Goal: Information Seeking & Learning: Learn about a topic

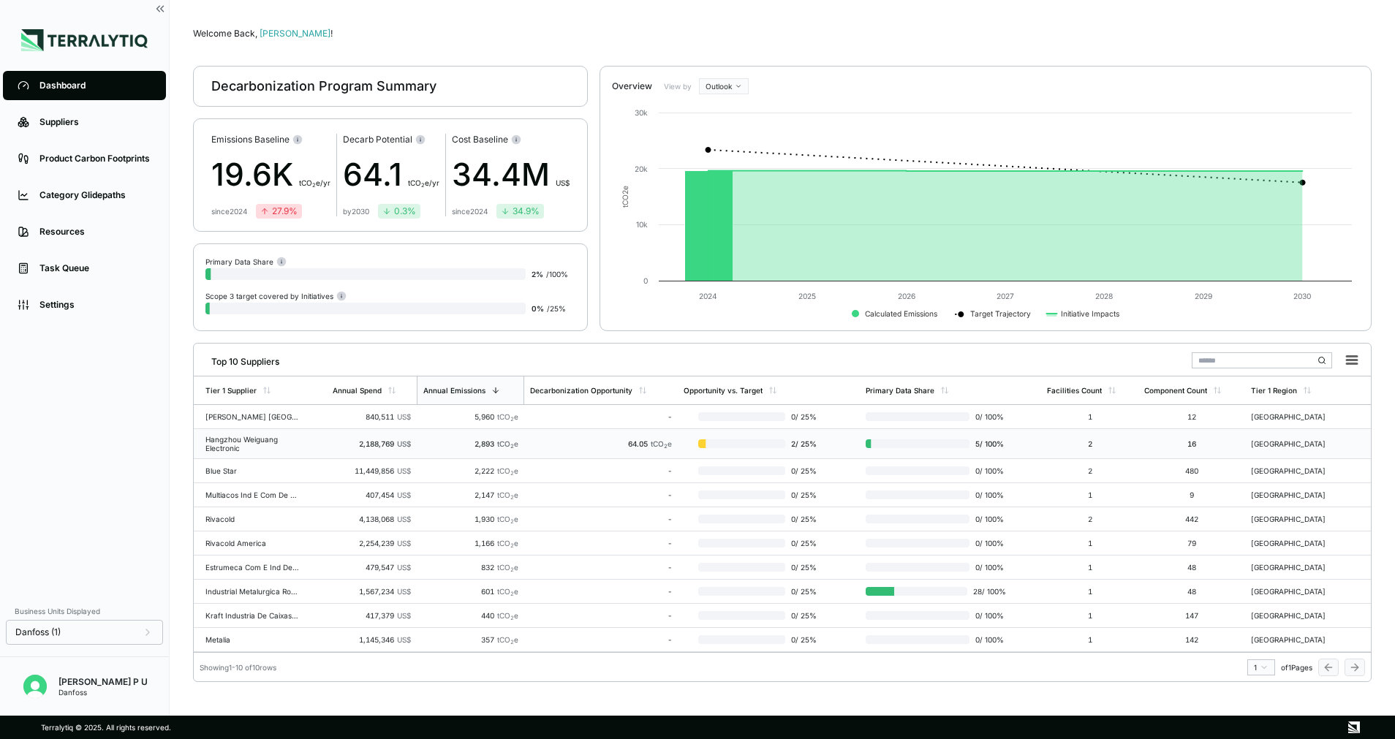
click at [269, 442] on div "Hangzhou Weiguang Electronic" at bounding box center [252, 444] width 94 height 18
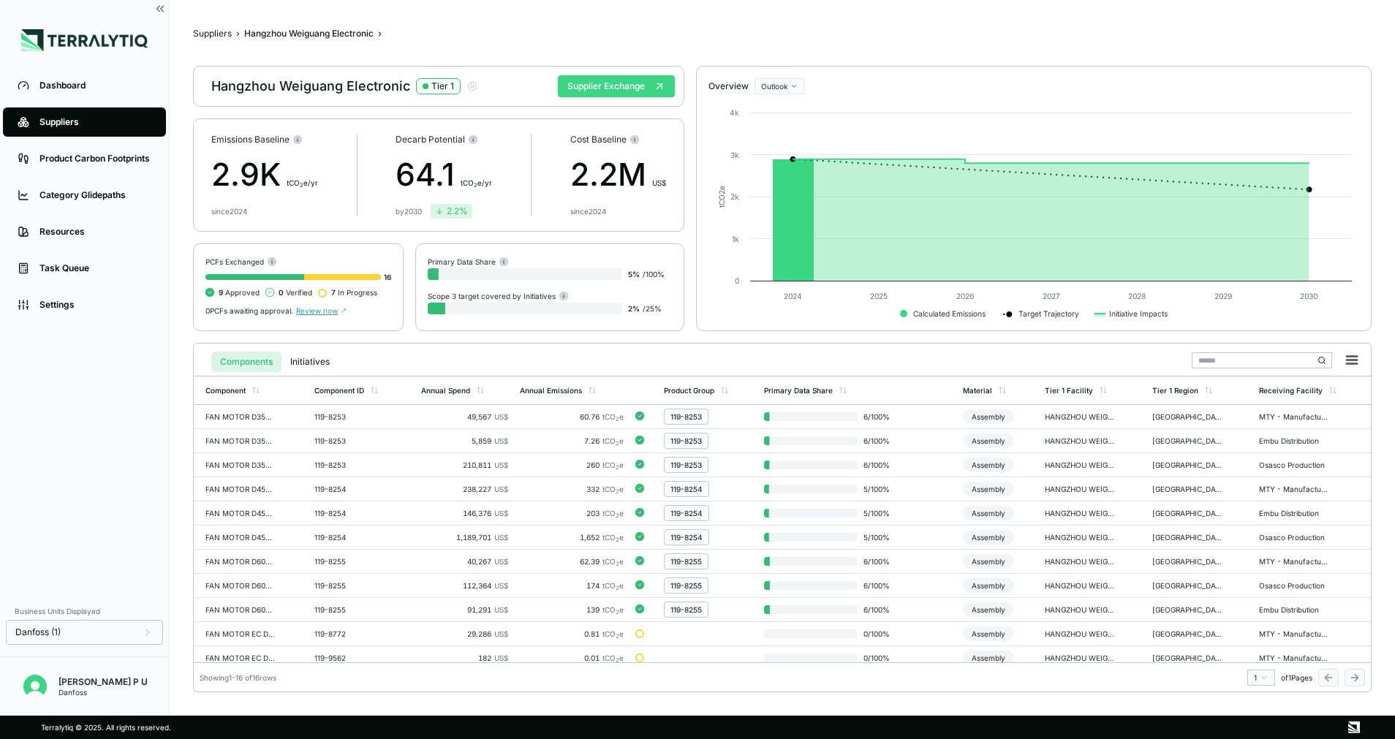
click at [608, 80] on button "Supplier Exchange" at bounding box center [616, 86] width 117 height 22
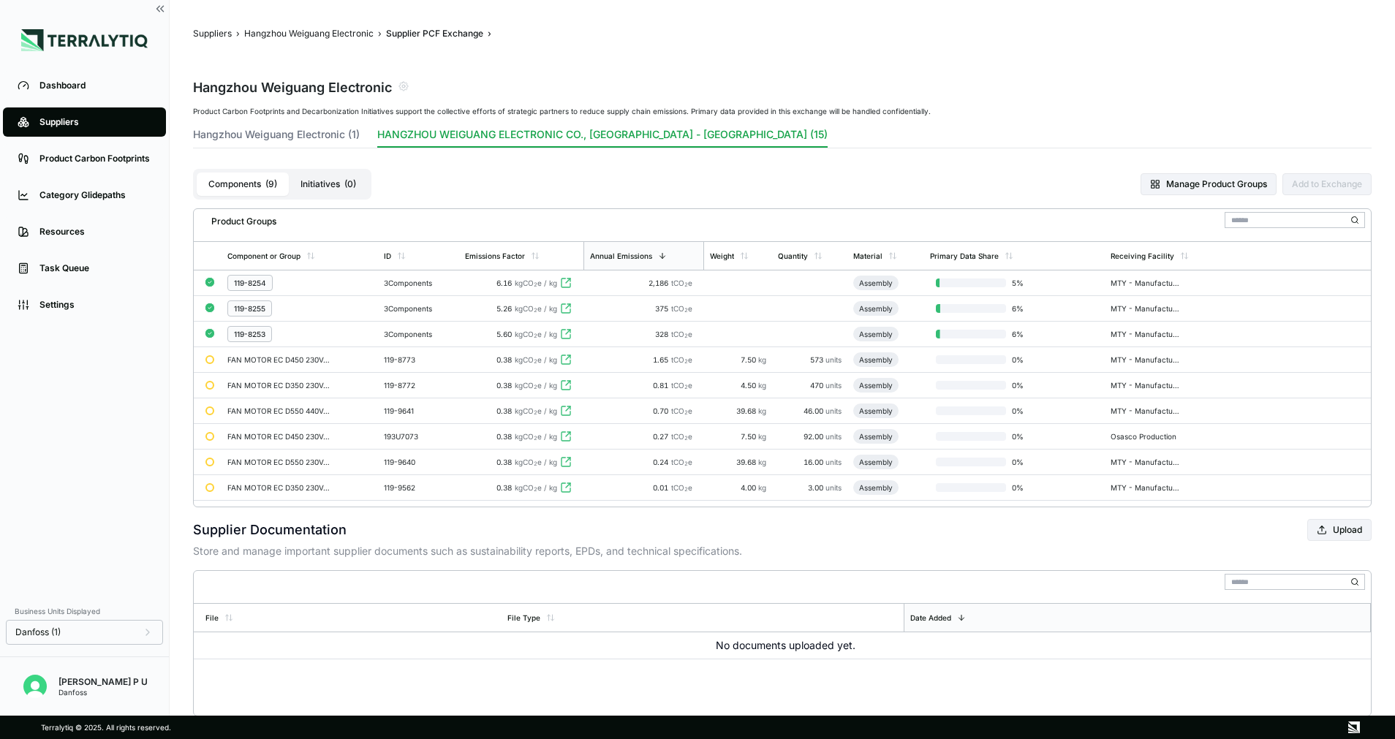
click at [323, 186] on button "Initiatives ( 0 )" at bounding box center [328, 184] width 79 height 23
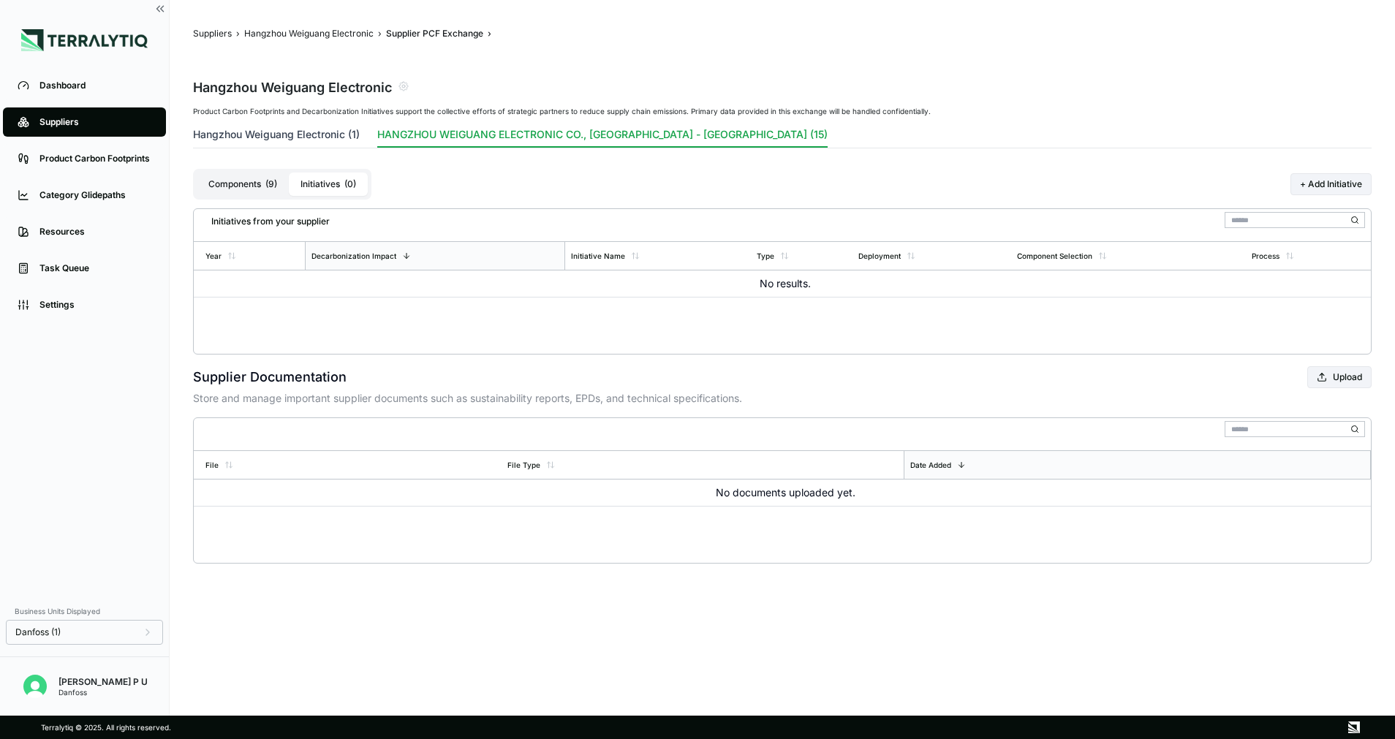
click at [313, 144] on button "Hangzhou Weiguang Electronic (1)" at bounding box center [276, 137] width 167 height 20
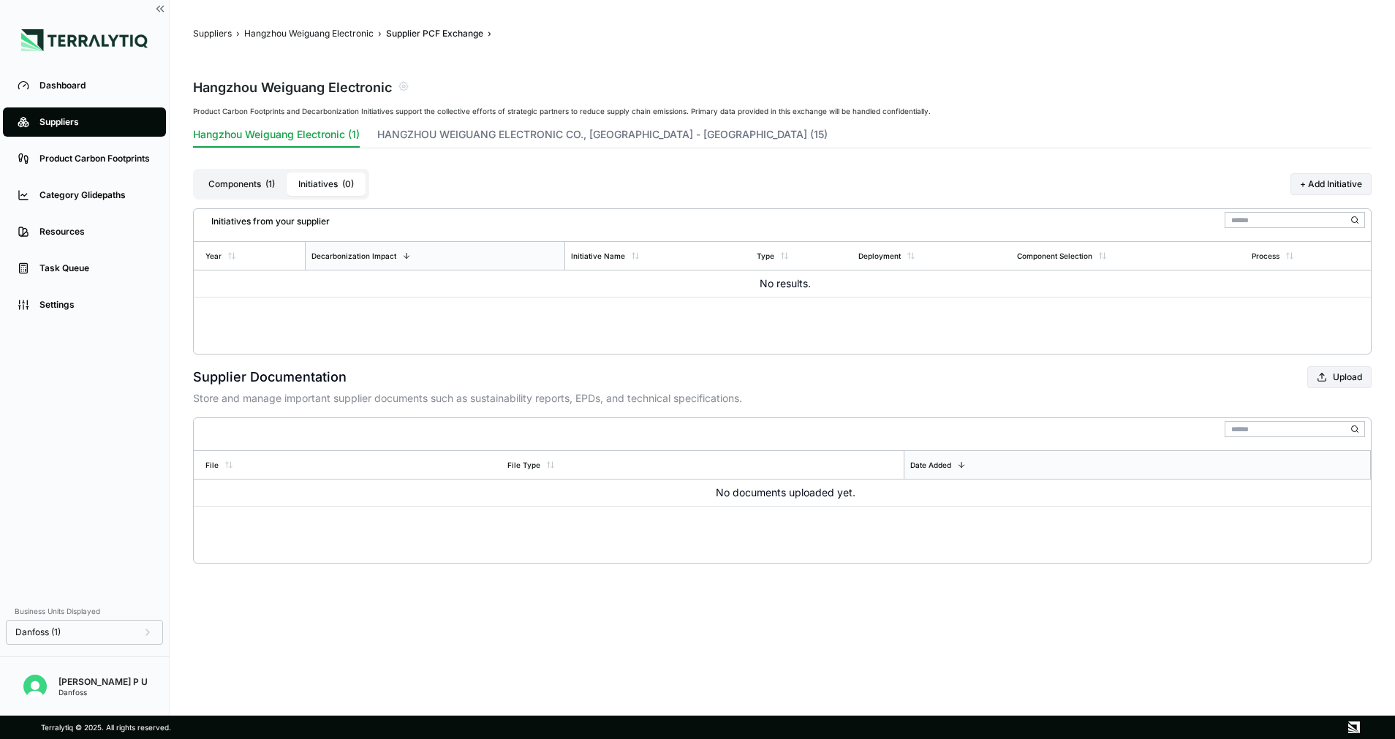
click at [303, 125] on div "Product Carbon Footprints and Decarbonization Initiatives support the collectiv…" at bounding box center [782, 231] width 1178 height 248
click at [211, 184] on button "Components ( 1 )" at bounding box center [242, 184] width 90 height 23
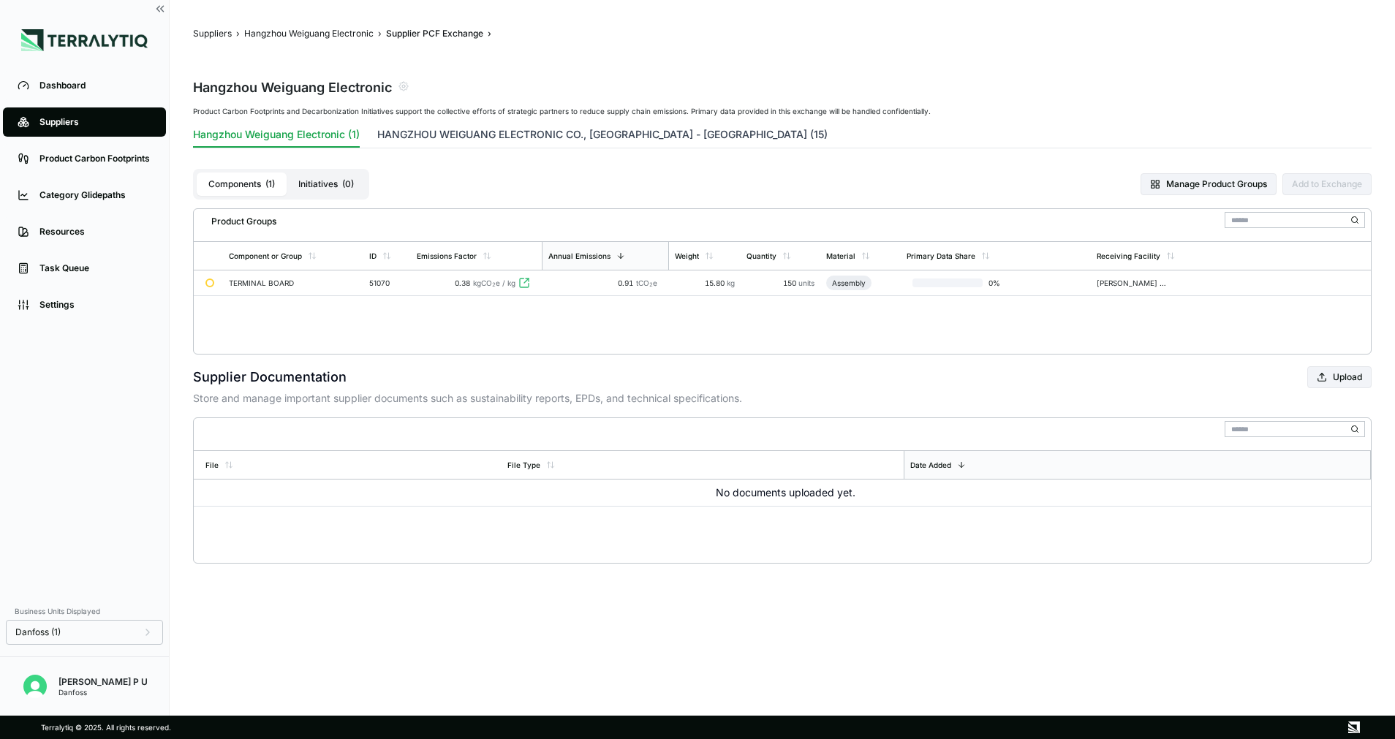
click at [428, 135] on button "HANGZHOU WEIGUANG ELECTRONIC CO., [GEOGRAPHIC_DATA] - [GEOGRAPHIC_DATA] (15)" at bounding box center [602, 137] width 450 height 20
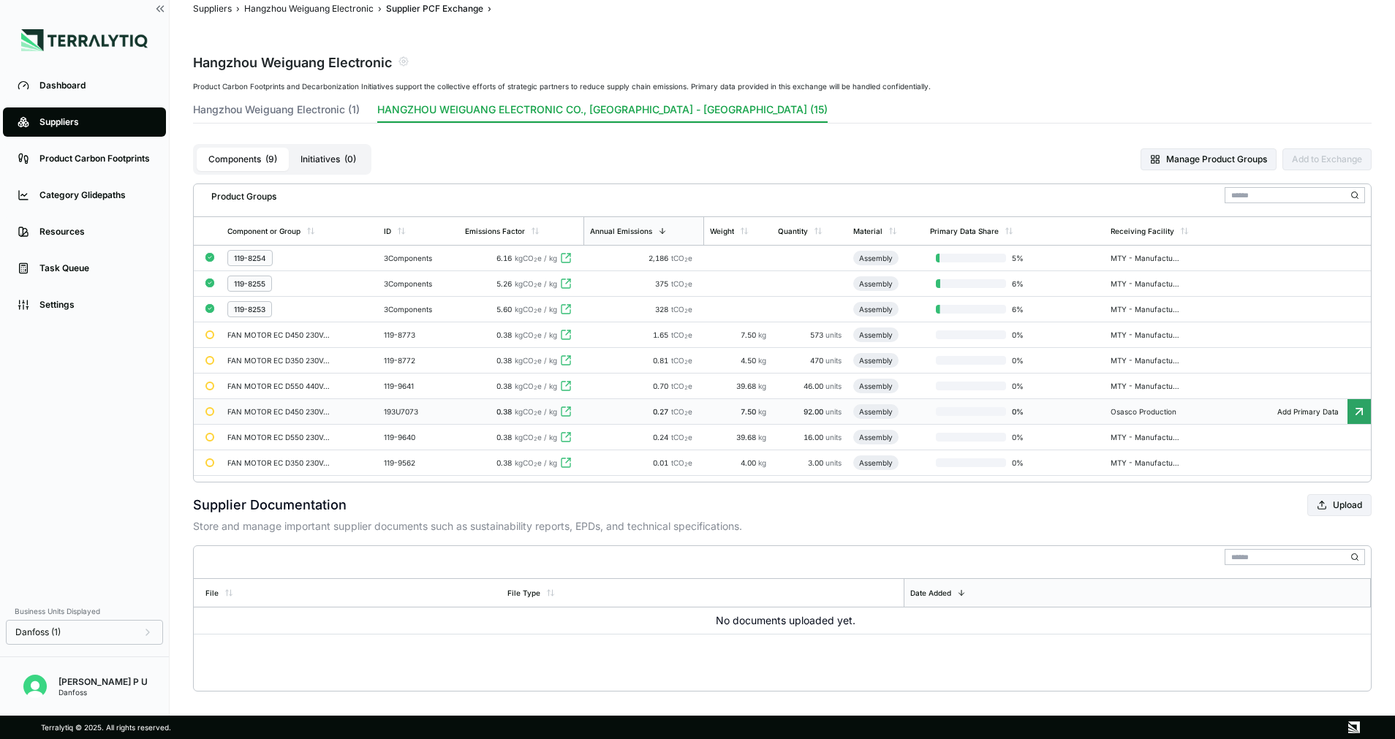
scroll to position [36, 0]
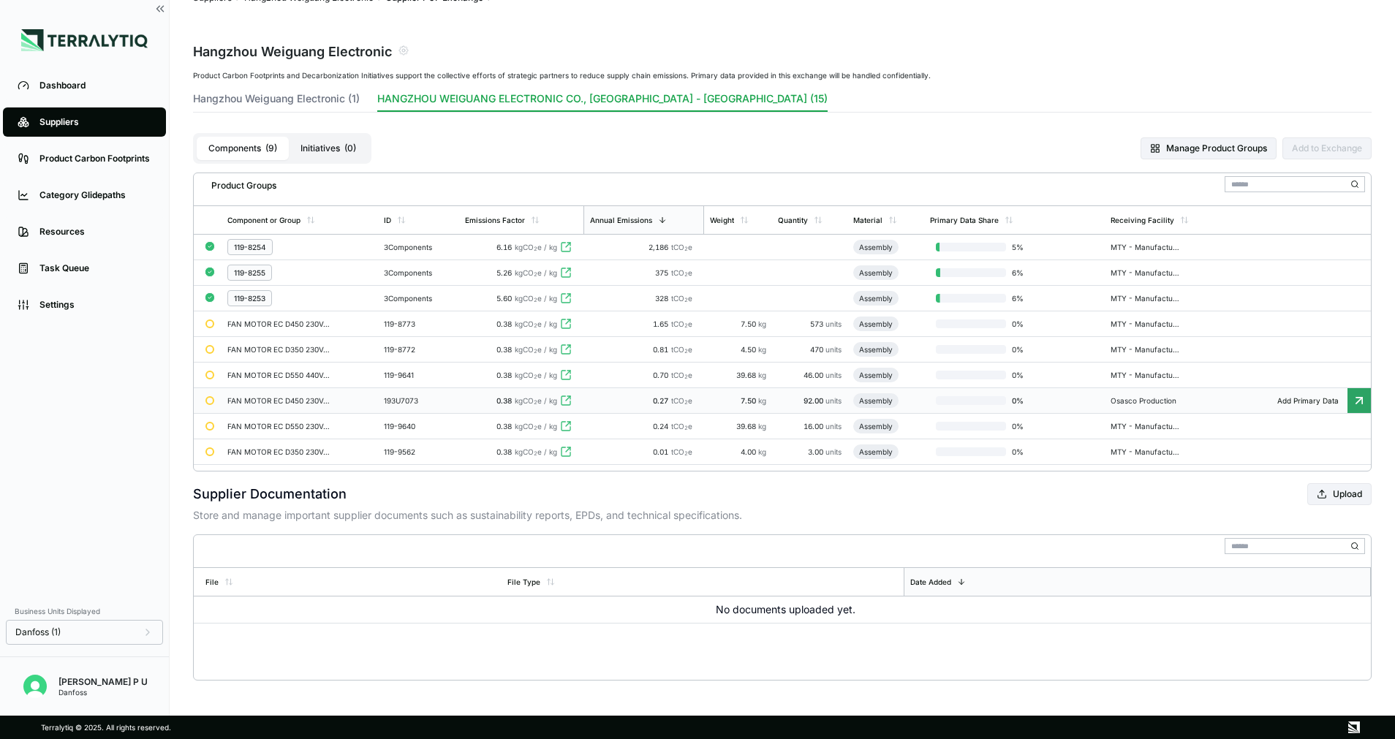
click at [394, 395] on td "193U7073" at bounding box center [418, 401] width 80 height 26
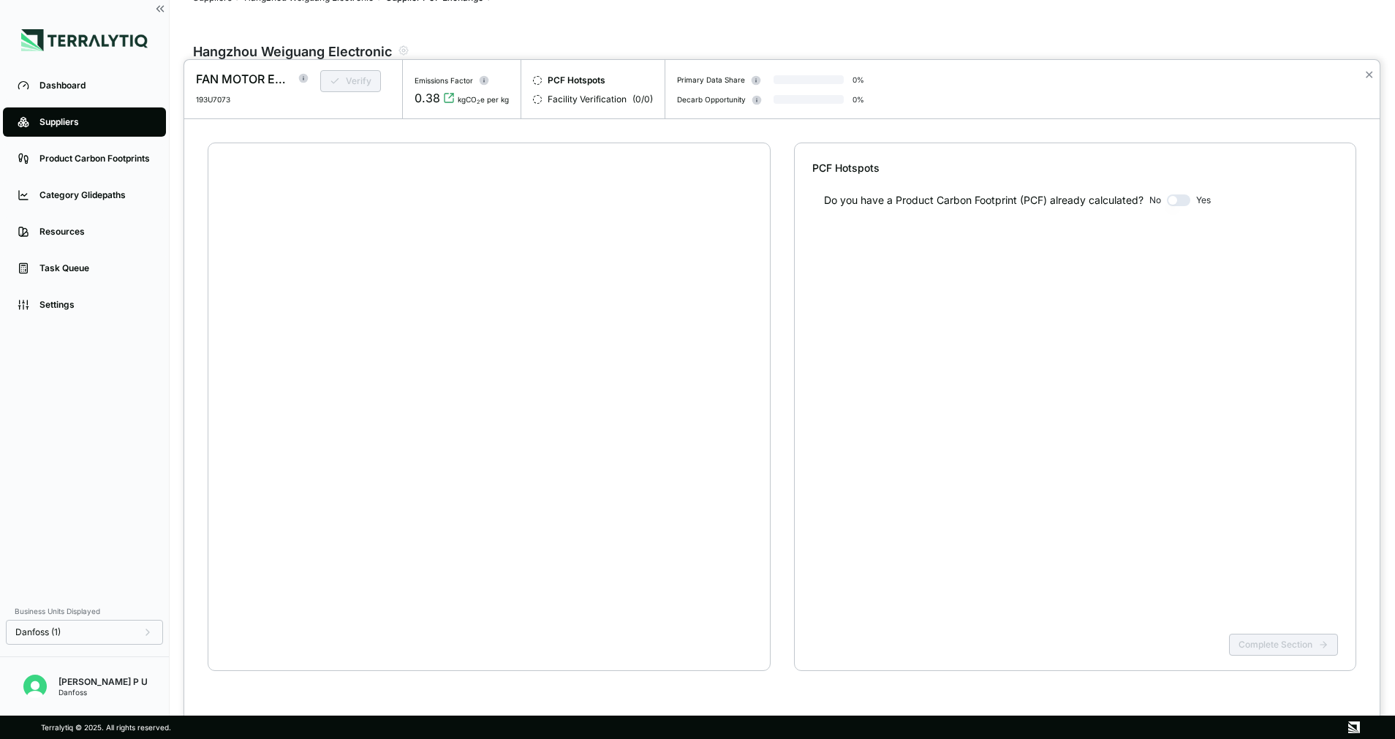
scroll to position [28, 0]
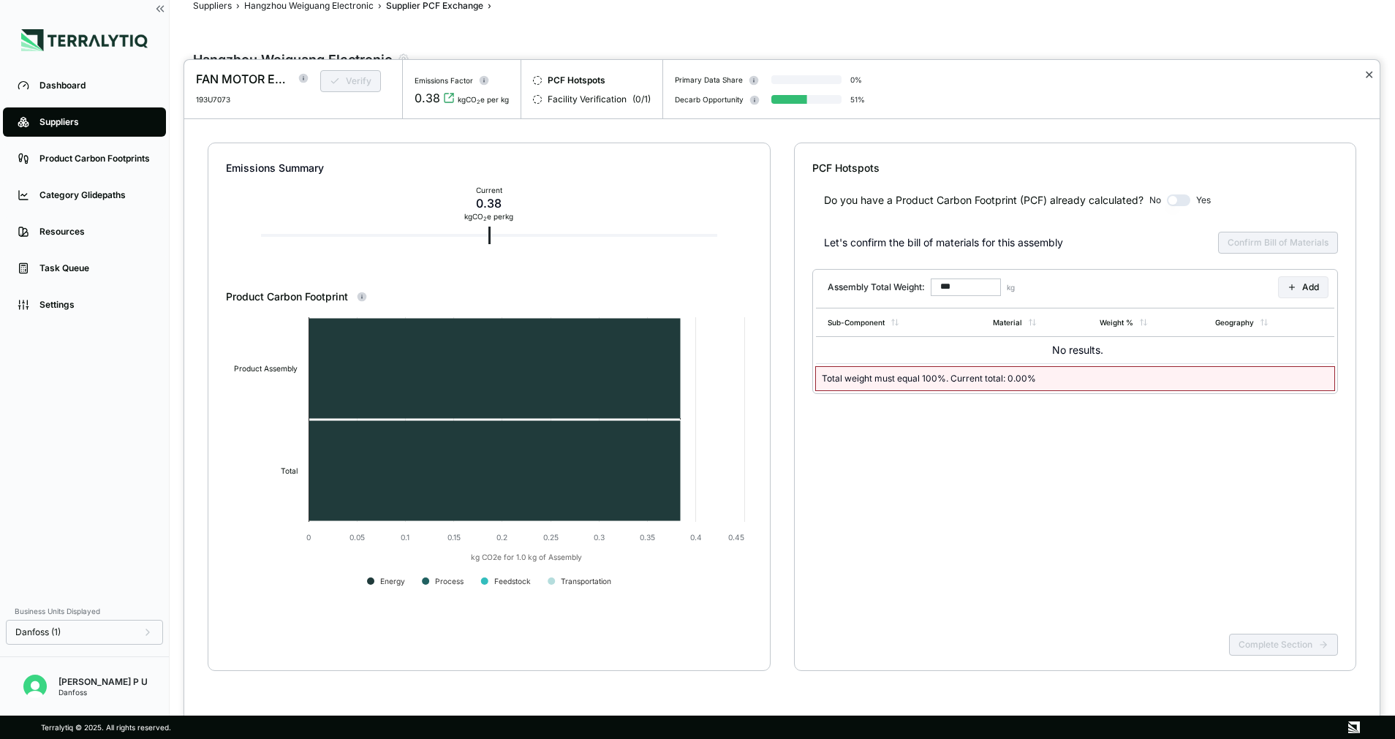
click at [1371, 69] on button "✕" at bounding box center [1369, 75] width 10 height 18
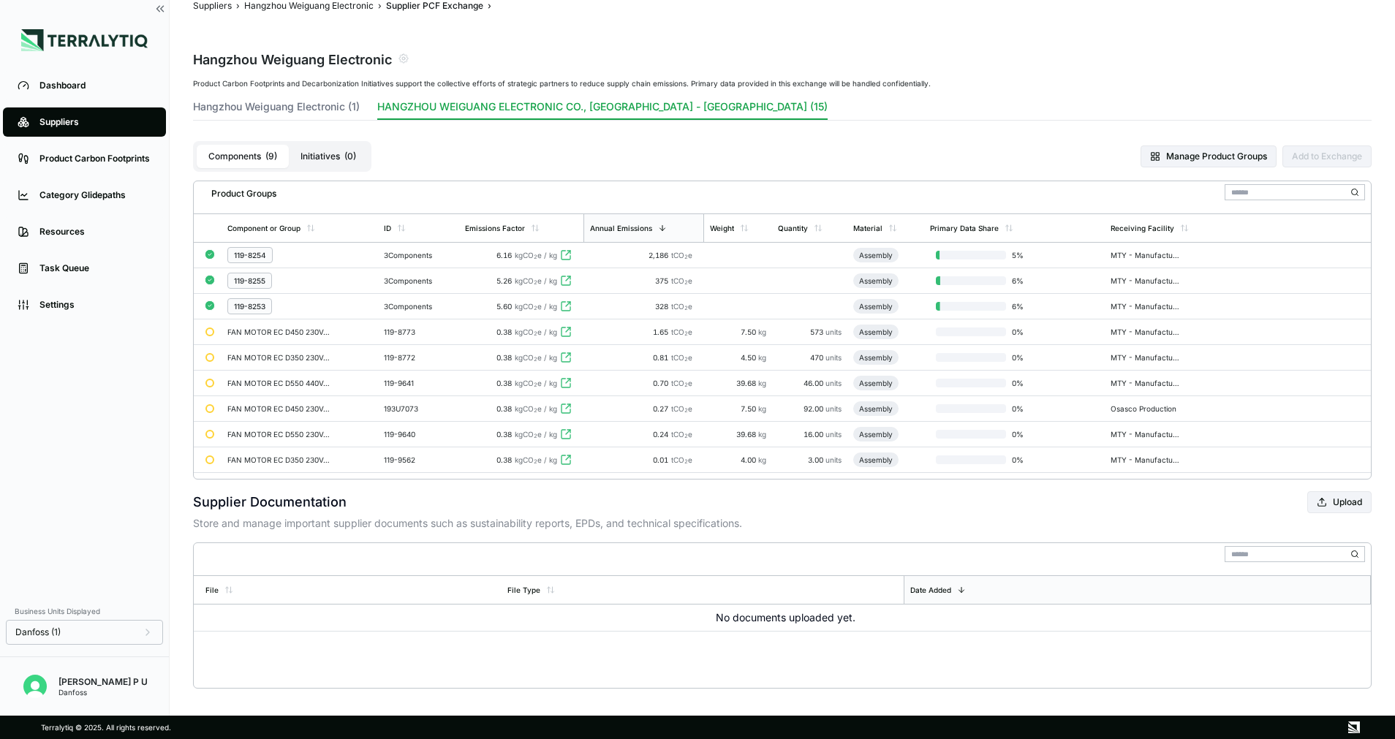
click at [1005, 129] on div "Product Carbon Footprints and Decarbonization Initiatives support the collectiv…" at bounding box center [782, 279] width 1178 height 401
click at [229, 160] on button "Components ( 9 )" at bounding box center [243, 156] width 92 height 23
click at [328, 160] on button "Initiatives ( 0 )" at bounding box center [328, 156] width 79 height 23
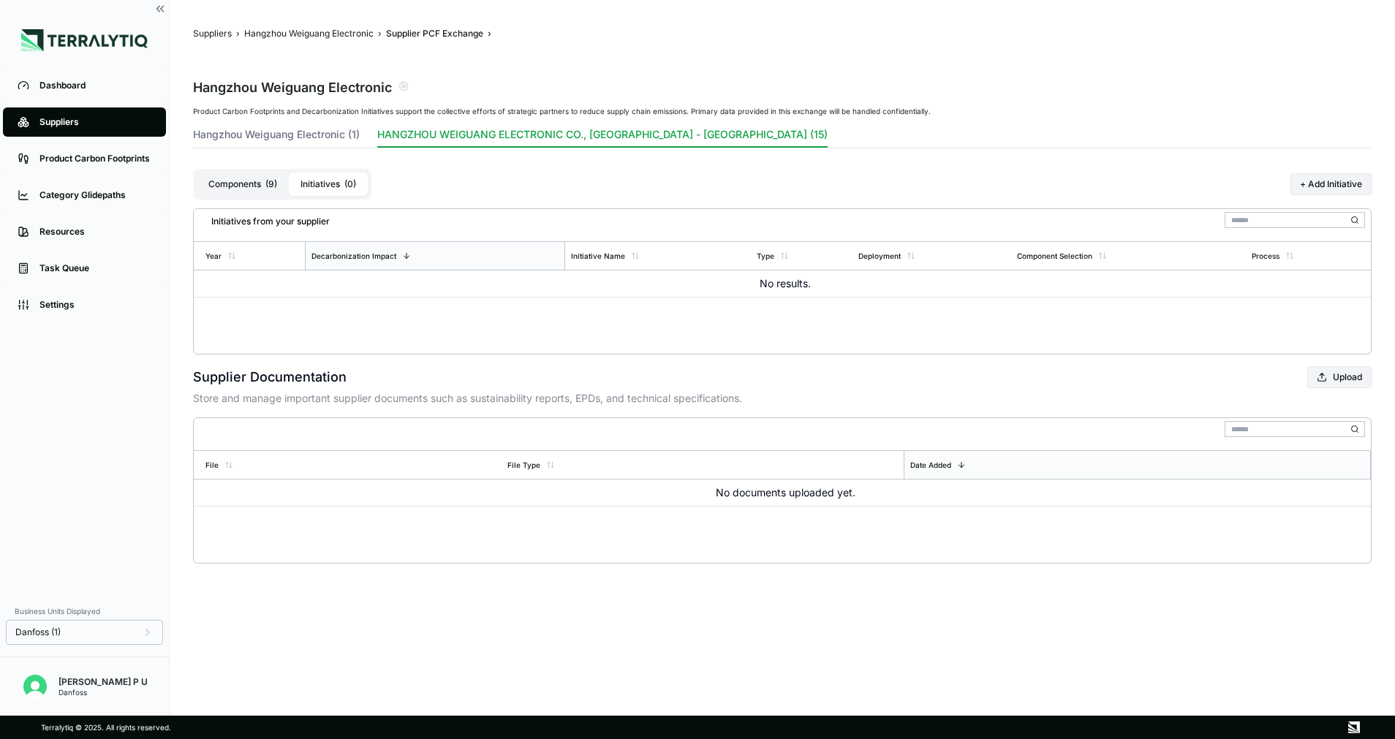
click at [250, 175] on button "Components ( 9 )" at bounding box center [243, 184] width 92 height 23
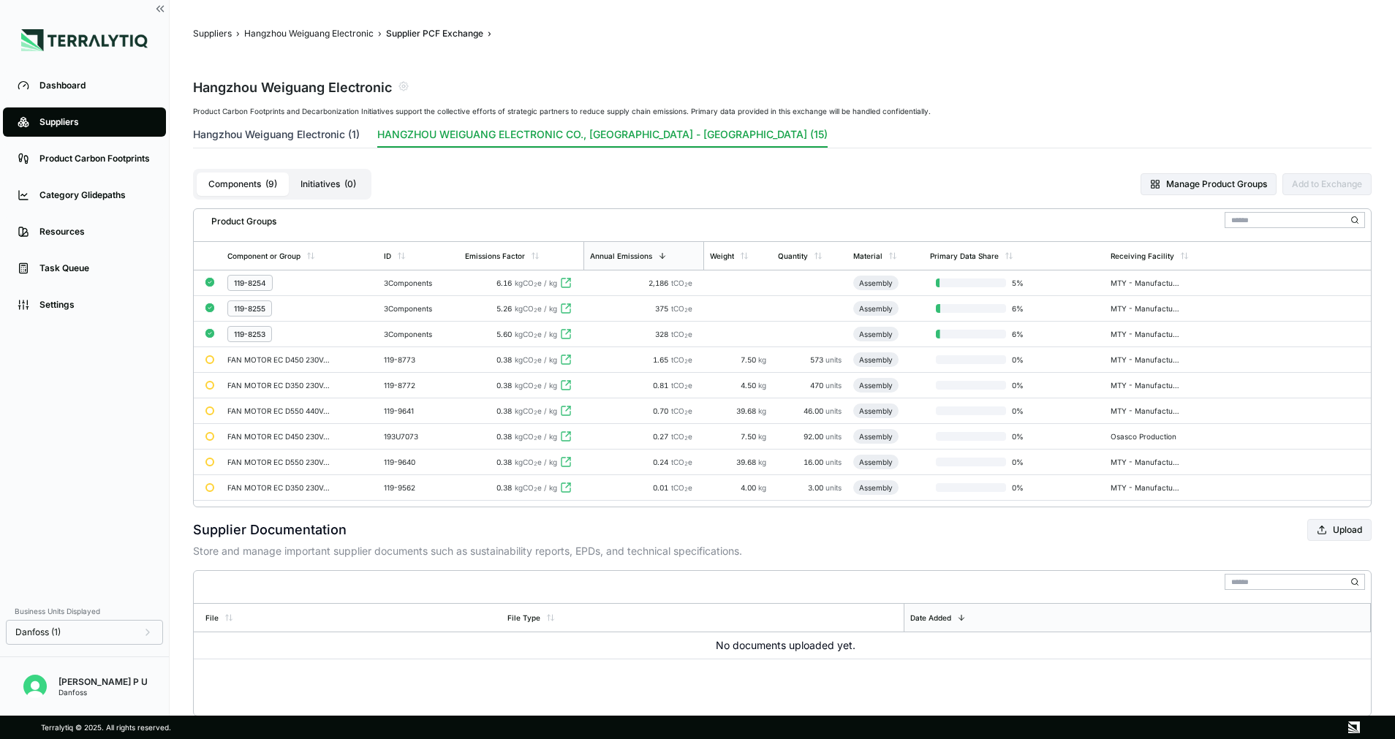
click at [283, 132] on button "Hangzhou Weiguang Electronic (1)" at bounding box center [276, 137] width 167 height 20
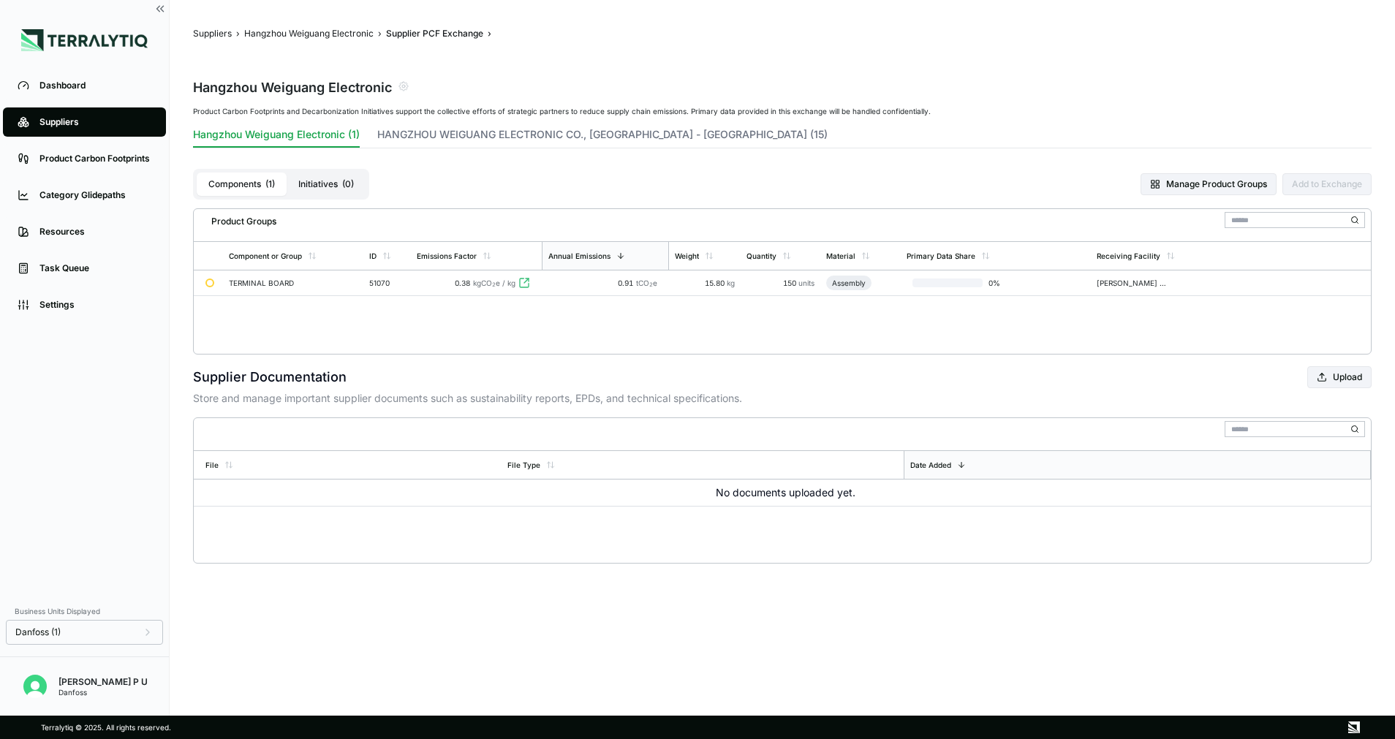
click at [240, 183] on button "Components ( 1 )" at bounding box center [242, 184] width 90 height 23
click at [466, 129] on button "HANGZHOU WEIGUANG ELECTRONIC CO., [GEOGRAPHIC_DATA] - [GEOGRAPHIC_DATA] (15)" at bounding box center [602, 137] width 450 height 20
